Goal: Navigation & Orientation: Find specific page/section

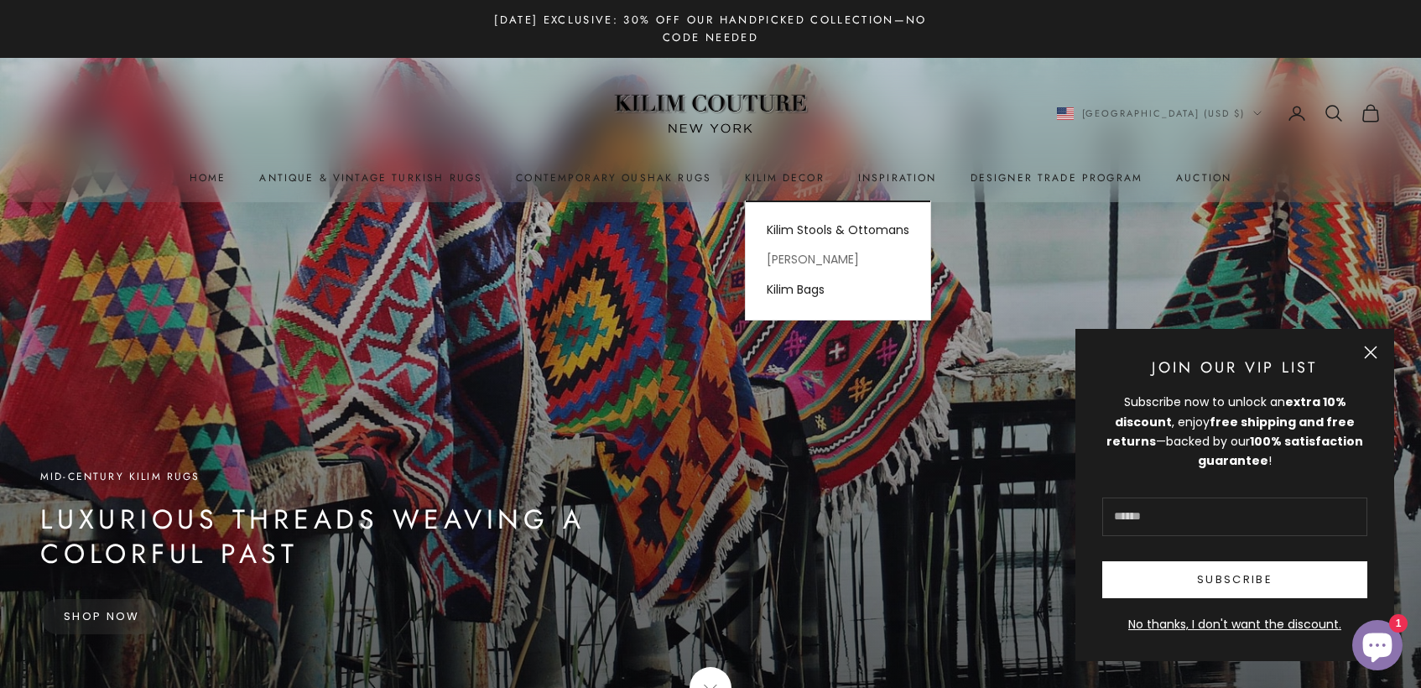
click at [784, 254] on link "[PERSON_NAME]" at bounding box center [838, 259] width 185 height 29
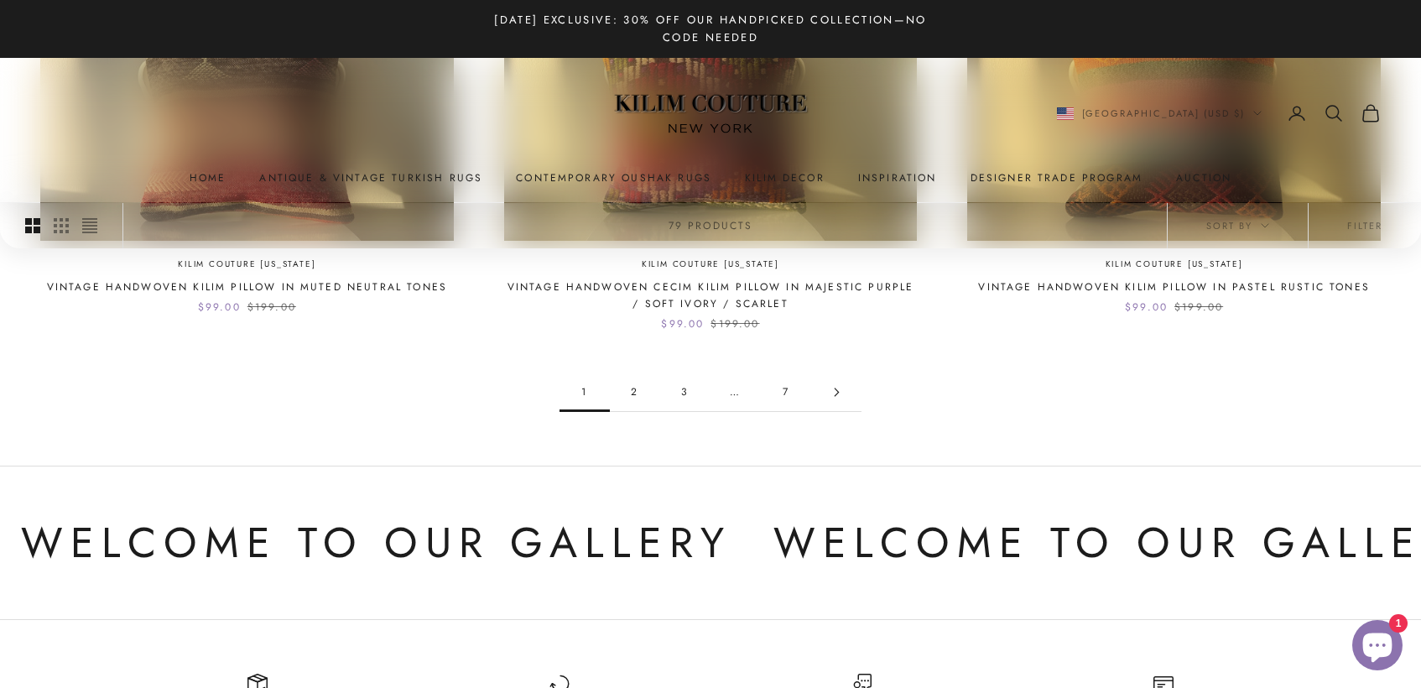
scroll to position [1691, 0]
click at [638, 372] on link "2" at bounding box center [635, 391] width 50 height 38
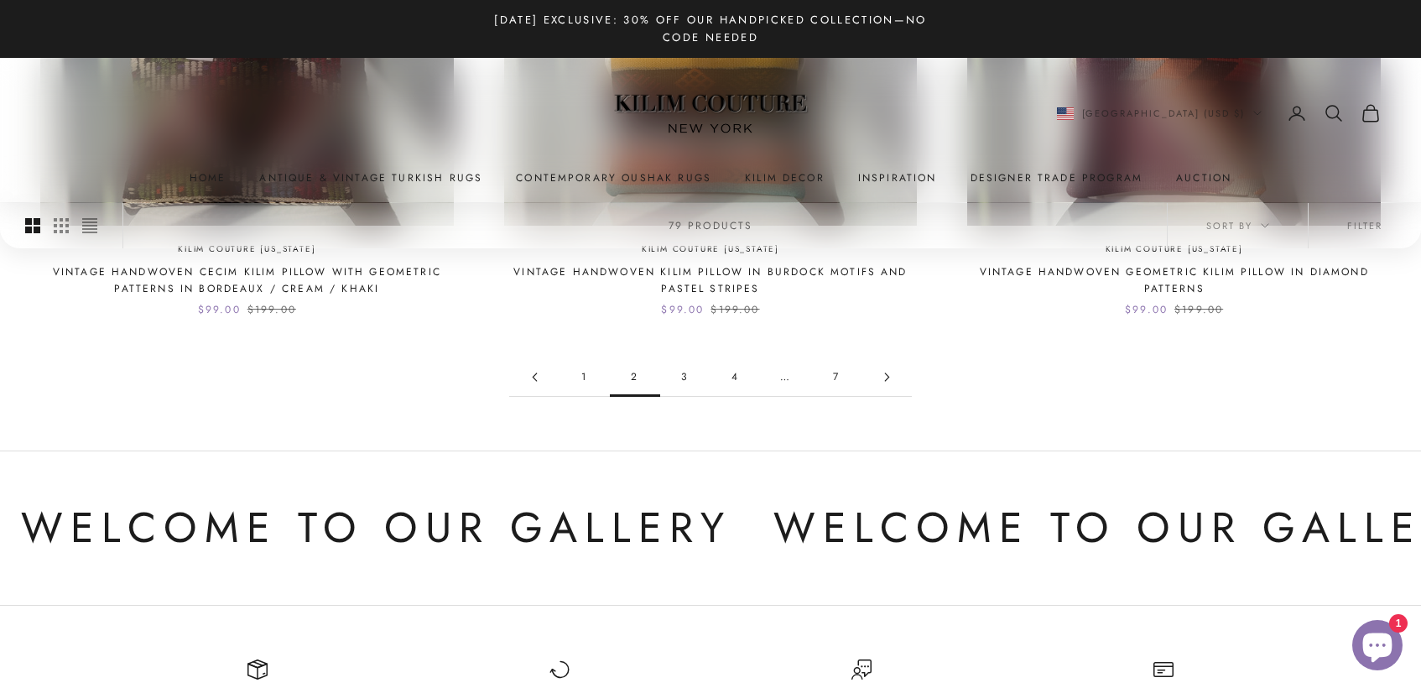
scroll to position [1725, 0]
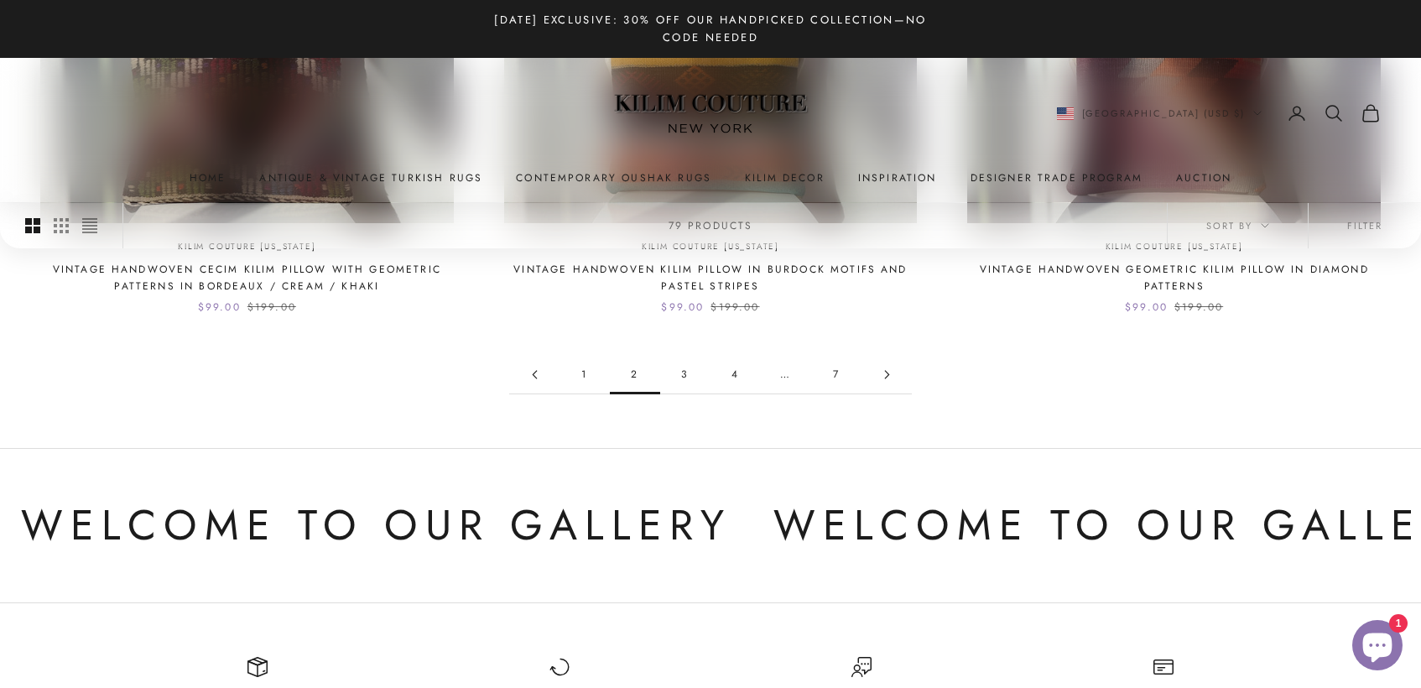
click at [686, 356] on link "3" at bounding box center [685, 375] width 50 height 38
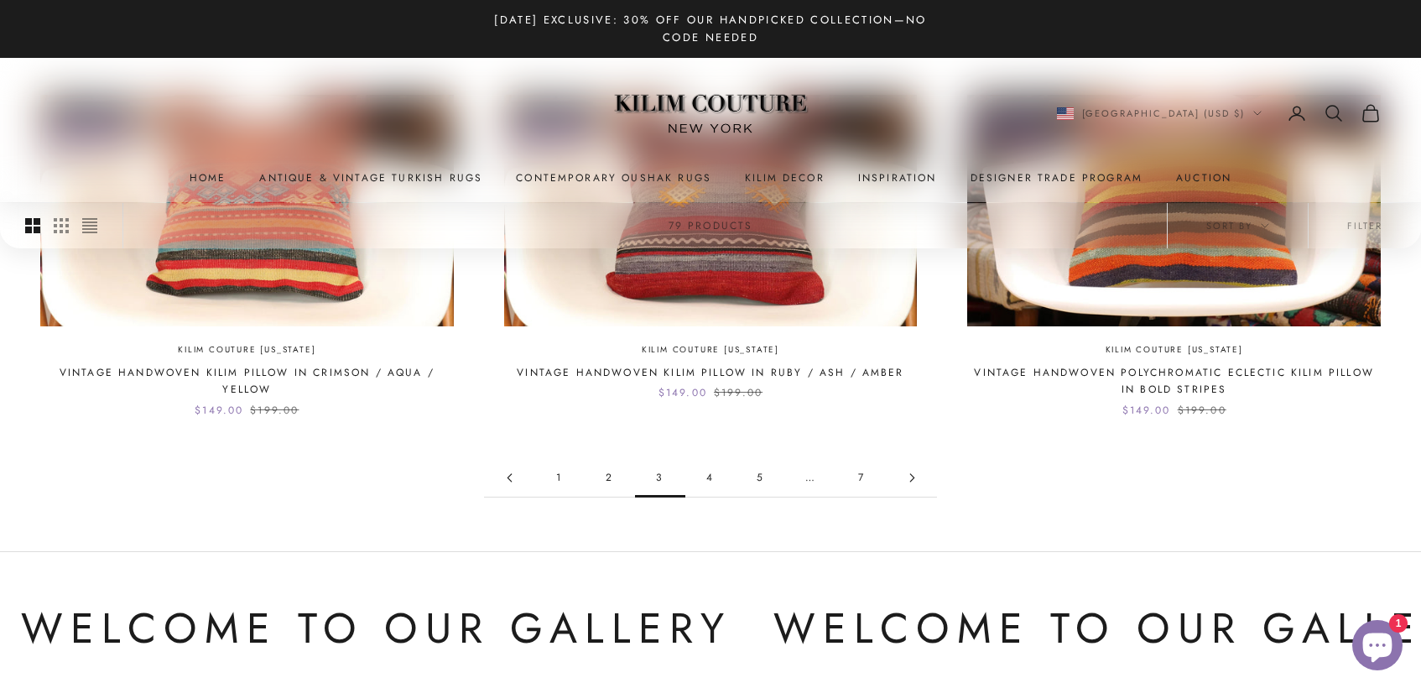
scroll to position [1612, 0]
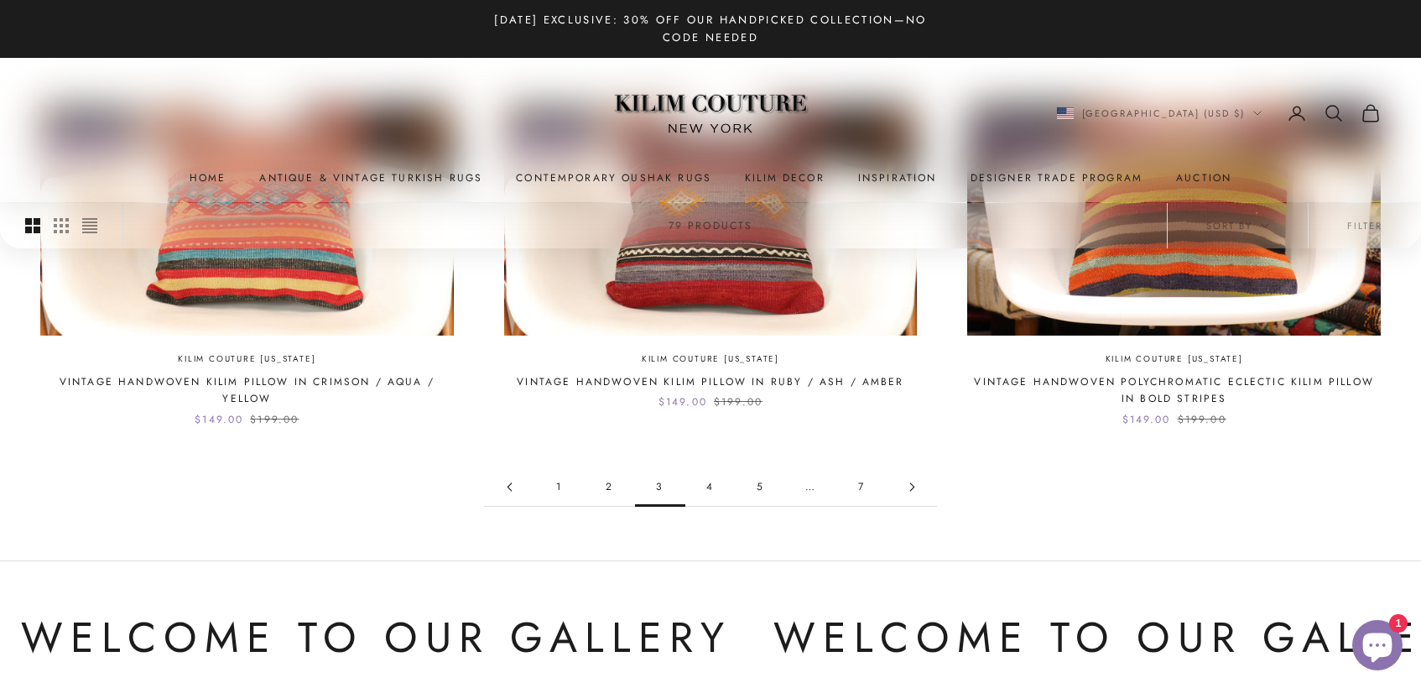
click at [707, 468] on link "4" at bounding box center [710, 487] width 50 height 38
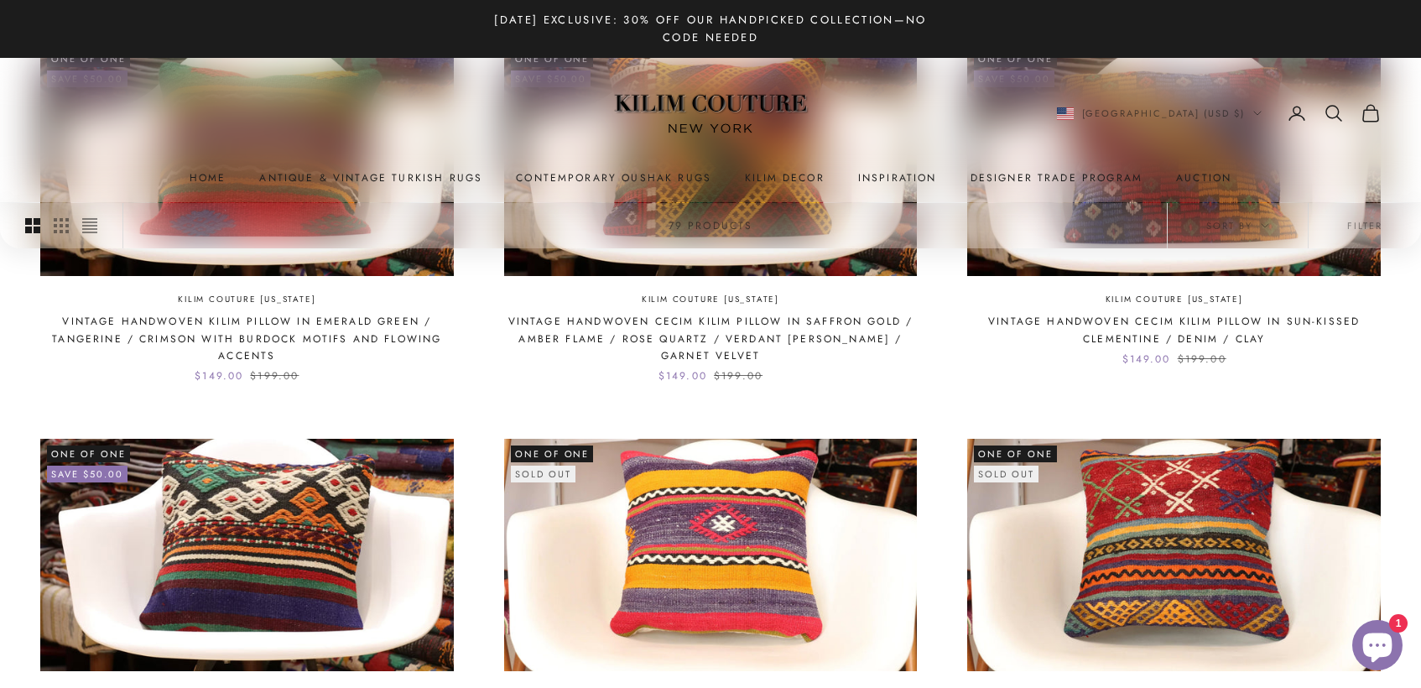
scroll to position [949, 0]
